Goal: Obtain resource: Obtain resource

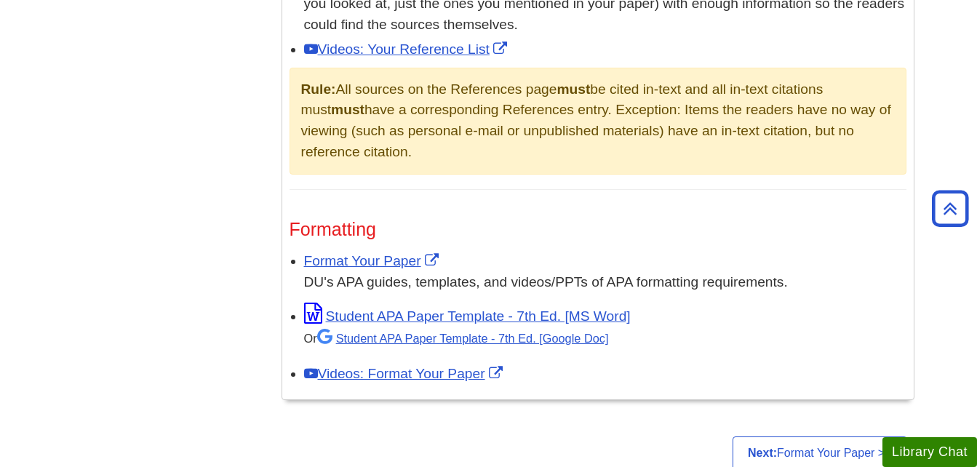
scroll to position [1139, 0]
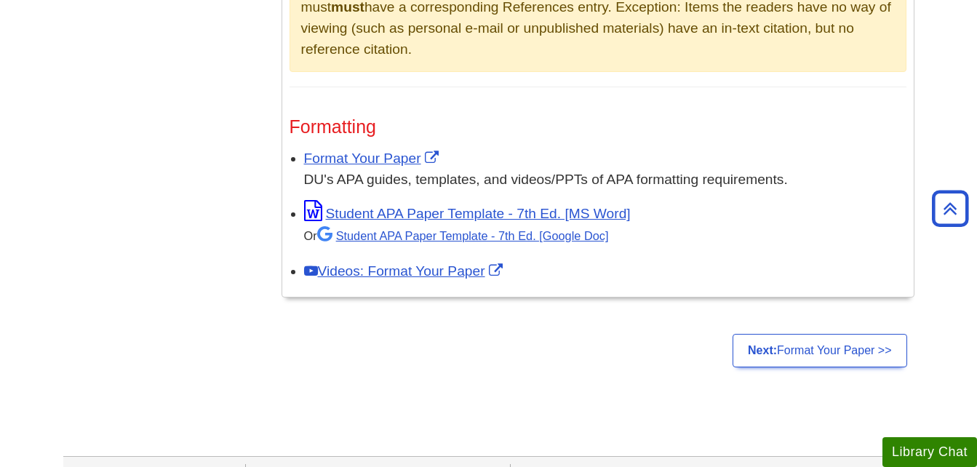
click at [434, 148] on div "Format Your Paper DU's APA guides, templates, and videos/PPTs of APA formatting…" at bounding box center [605, 169] width 603 height 42
click at [432, 151] on span "Format Your Paper" at bounding box center [373, 158] width 138 height 15
click at [368, 162] on link "Format Your Paper" at bounding box center [373, 158] width 138 height 15
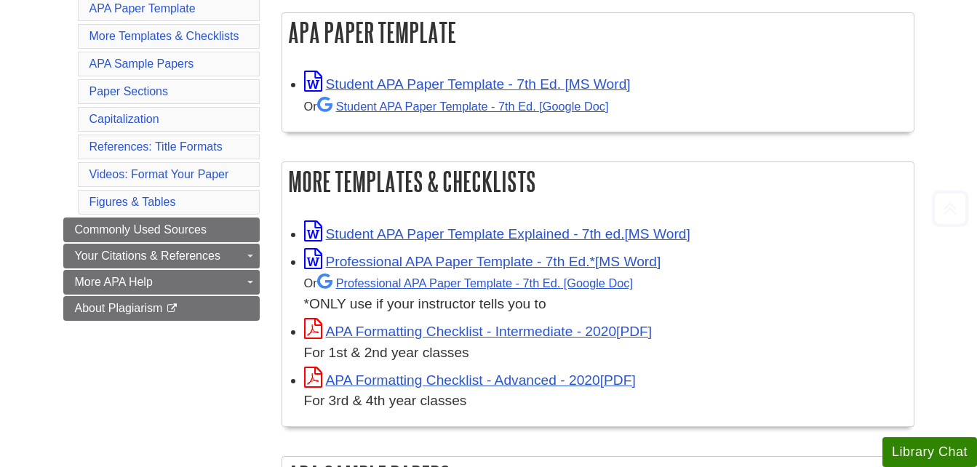
scroll to position [294, 0]
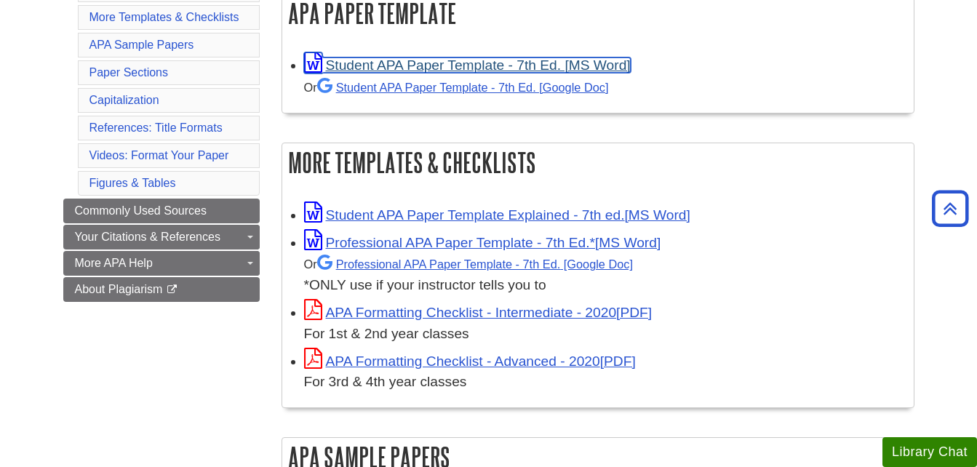
click at [542, 65] on link "Student APA Paper Template - 7th Ed. [MS Word]" at bounding box center [467, 64] width 327 height 15
